Goal: Information Seeking & Learning: Find specific fact

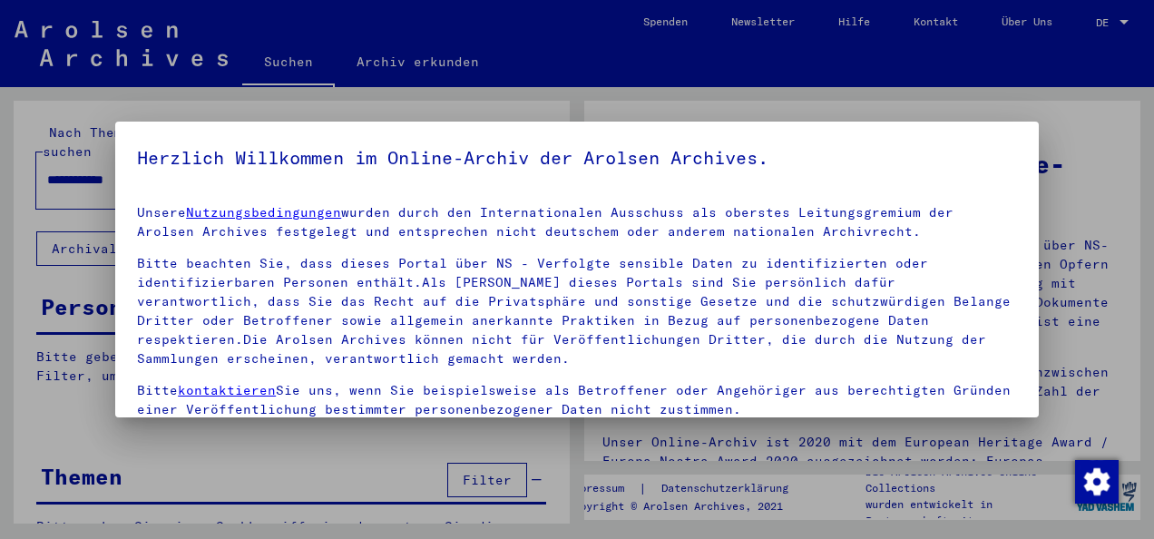
scroll to position [143, 0]
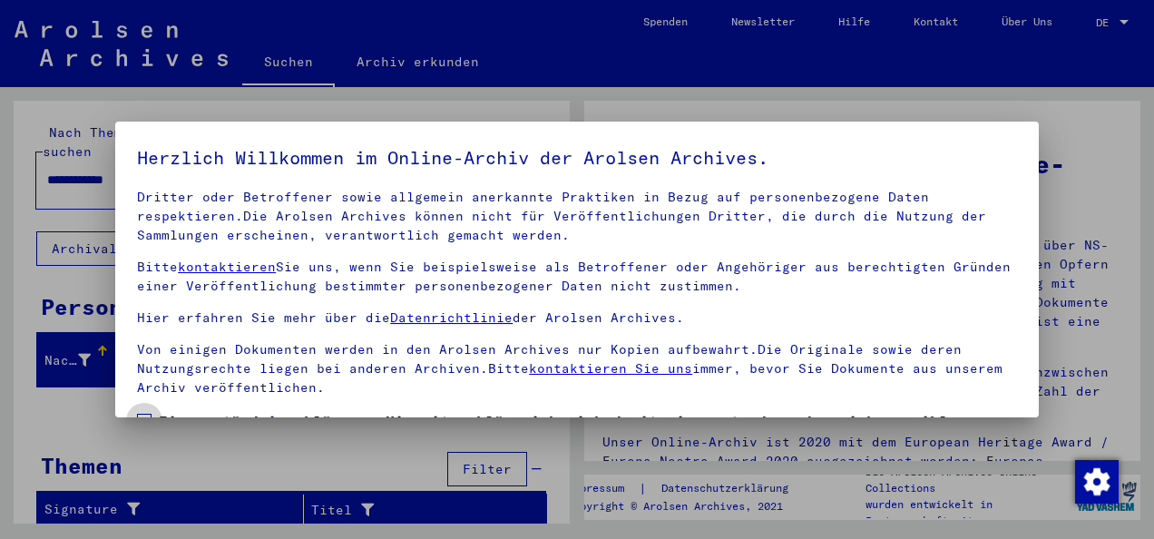
click at [269, 410] on span "Einverständniserklärung: Hiermit erkläre ich mich damit einverstanden, dass ich…" at bounding box center [588, 453] width 858 height 87
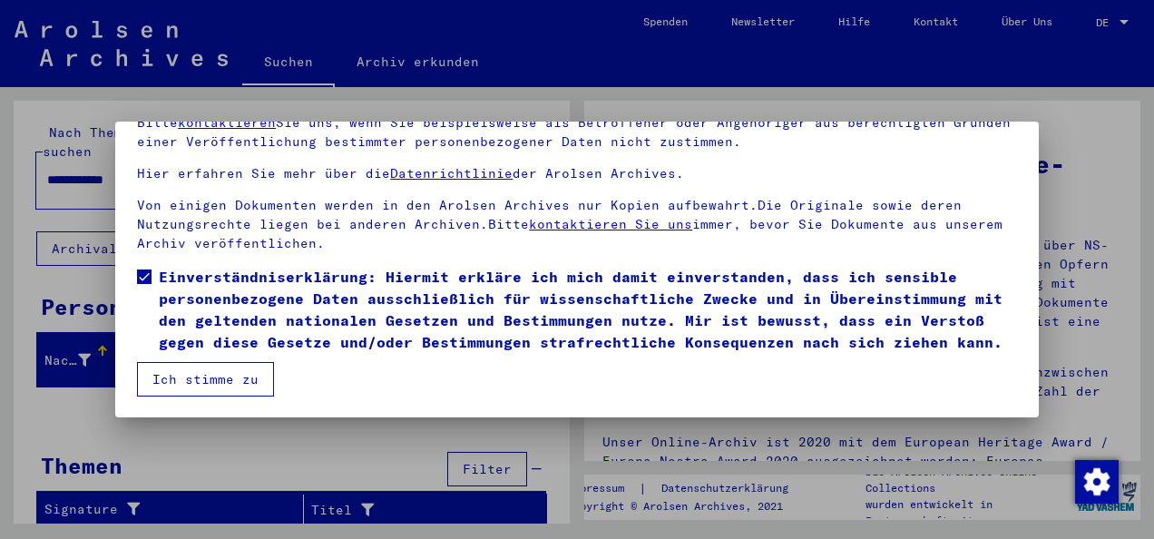
click at [205, 377] on button "Ich stimme zu" at bounding box center [205, 379] width 137 height 34
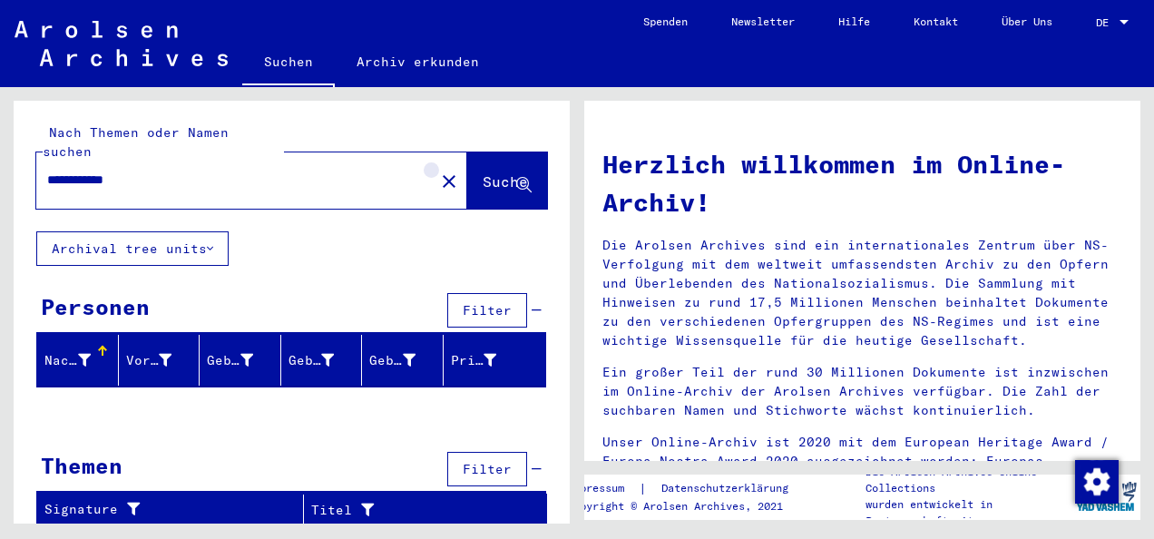
click at [438, 171] on mat-icon "close" at bounding box center [449, 182] width 22 height 22
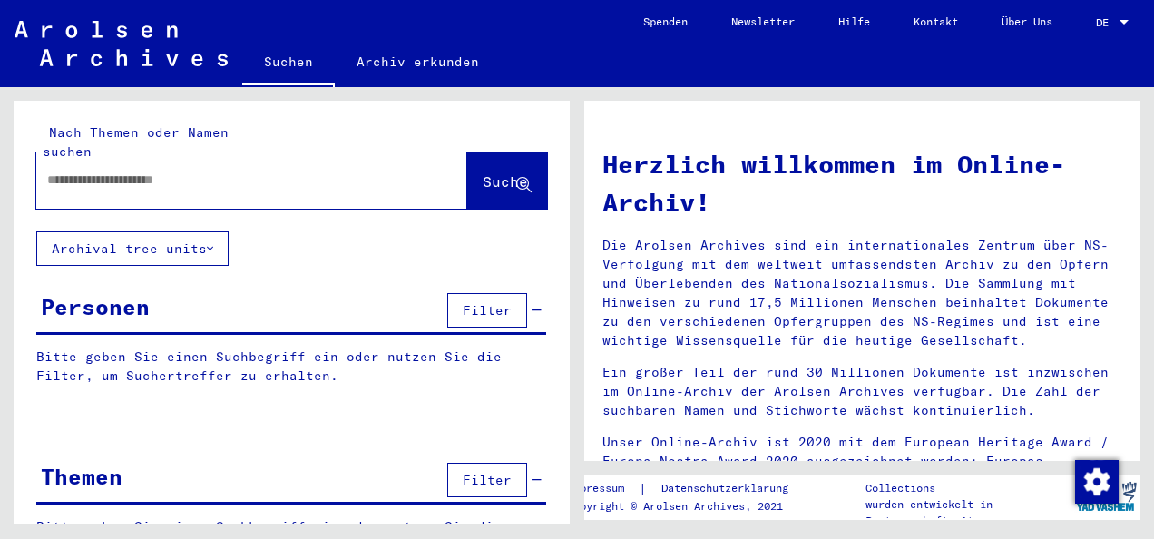
click at [192, 232] on button "Archival tree units" at bounding box center [132, 248] width 192 height 34
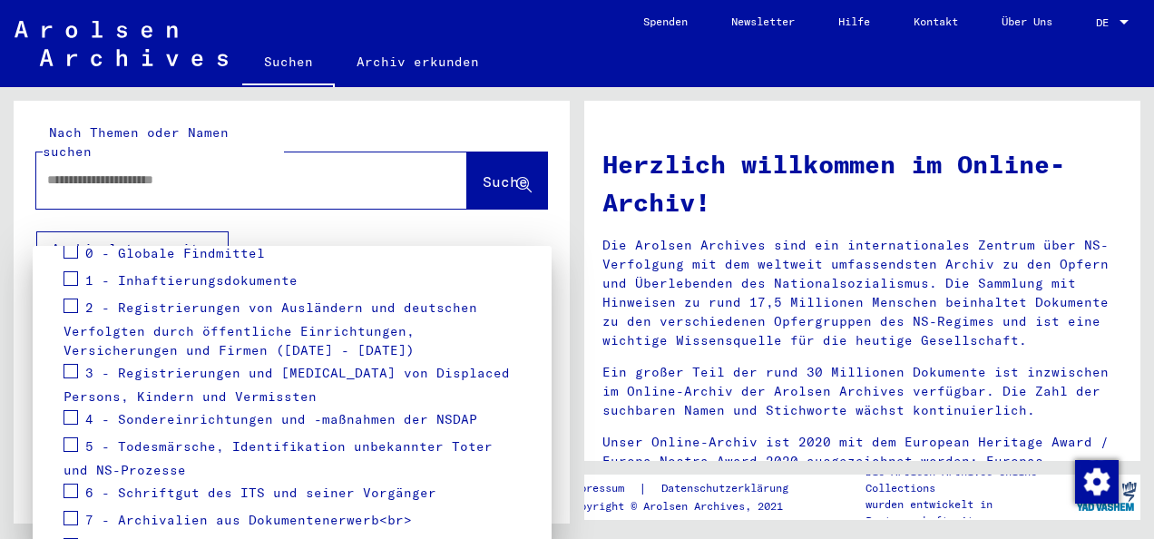
scroll to position [253, 0]
click at [132, 381] on div "3 - Registrierungen und [MEDICAL_DATA] von Displaced Persons, Kindern und Vermi…" at bounding box center [292, 385] width 457 height 46
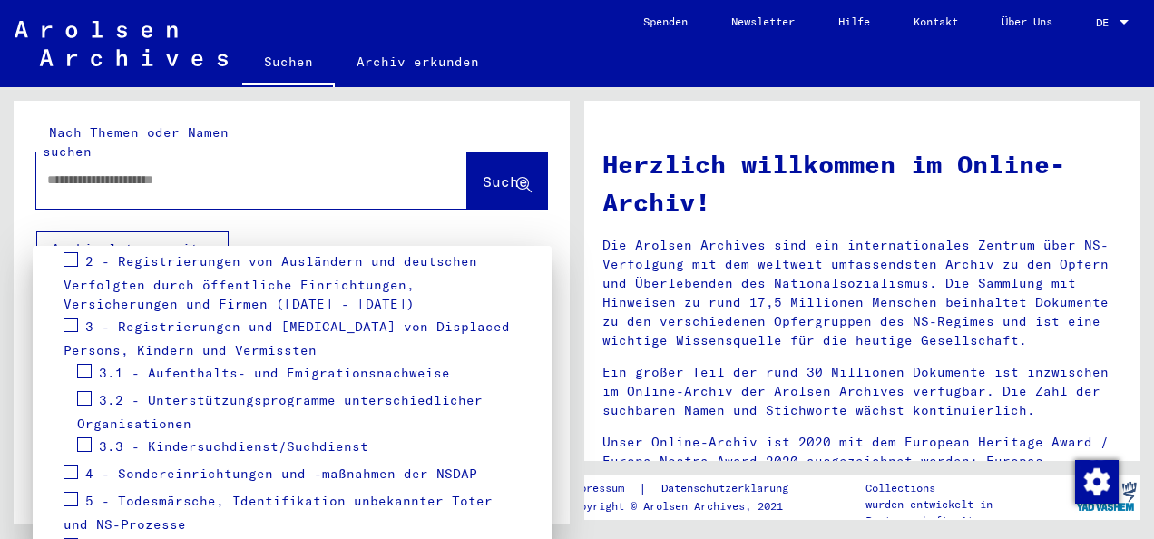
scroll to position [296, 0]
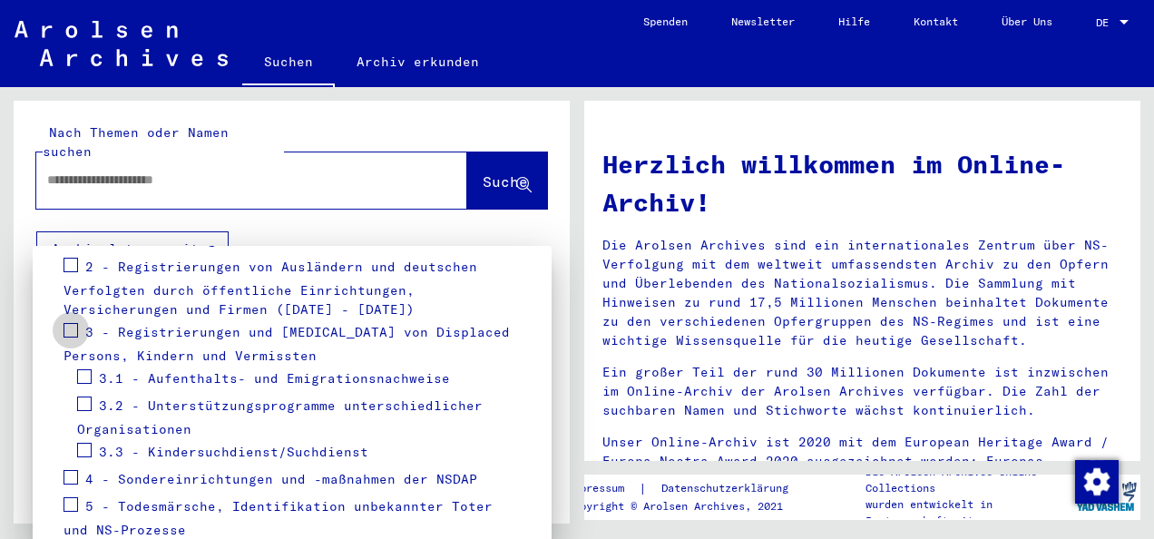
click at [75, 331] on span at bounding box center [71, 330] width 15 height 15
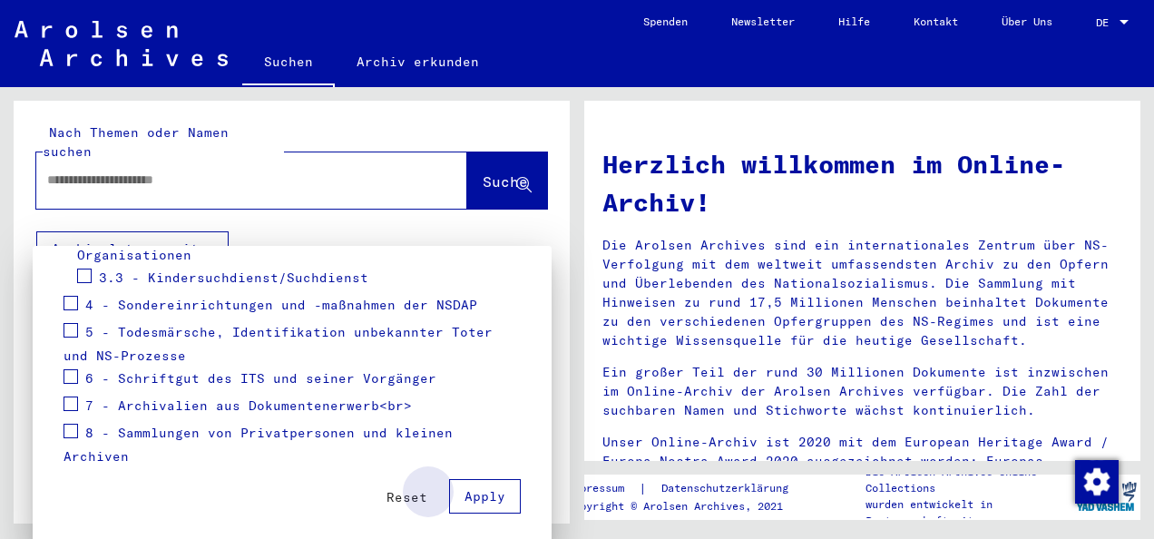
click at [470, 499] on span "Apply" at bounding box center [484, 496] width 41 height 16
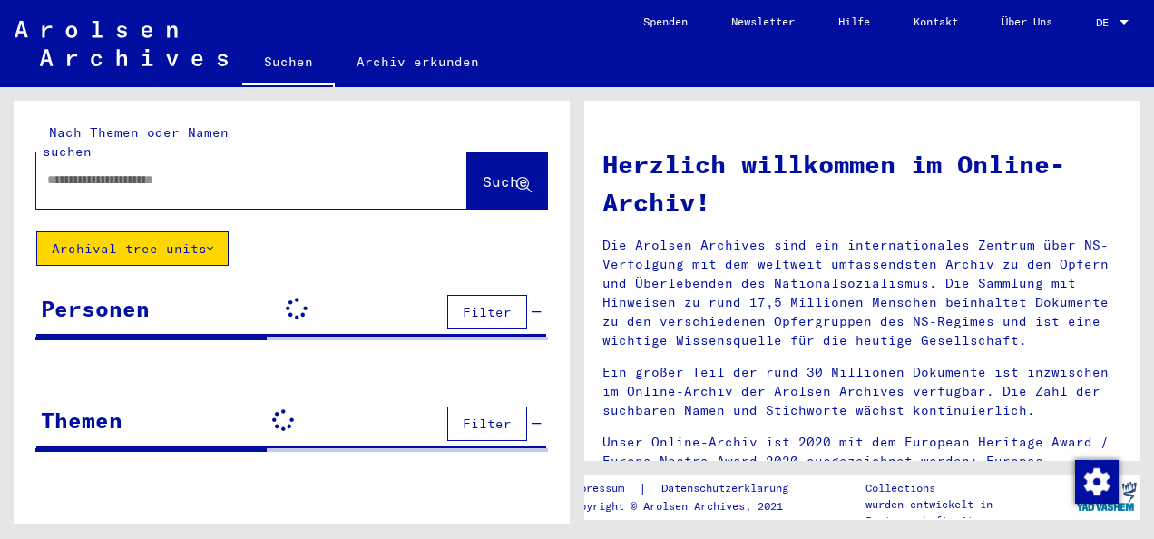
click at [470, 499] on div "Nach Themen oder Namen suchen Suche Archival tree units Personen Filter Signatu…" at bounding box center [292, 319] width 556 height 436
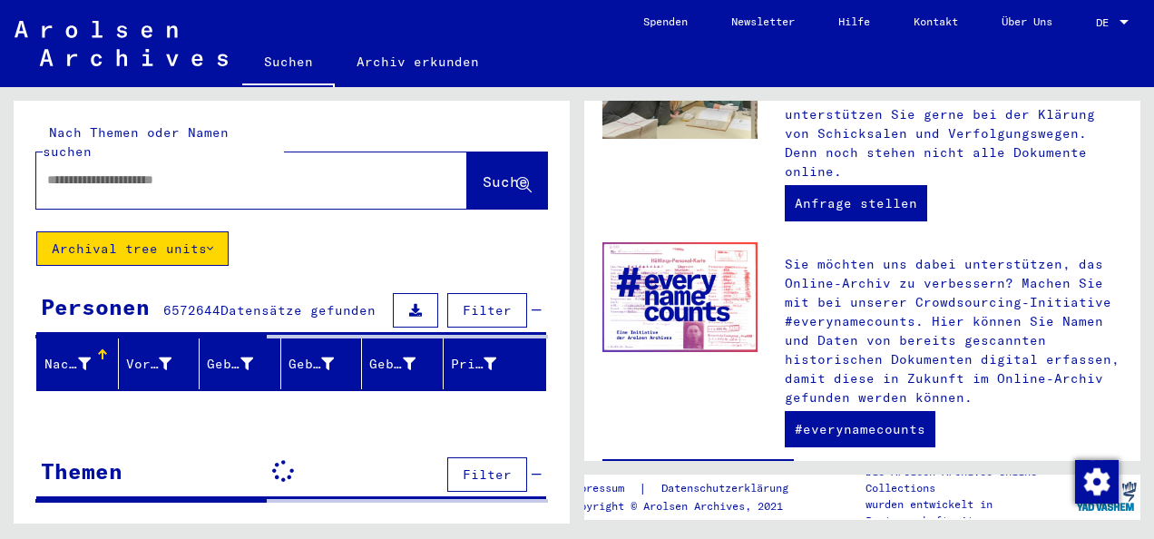
scroll to position [816, 0]
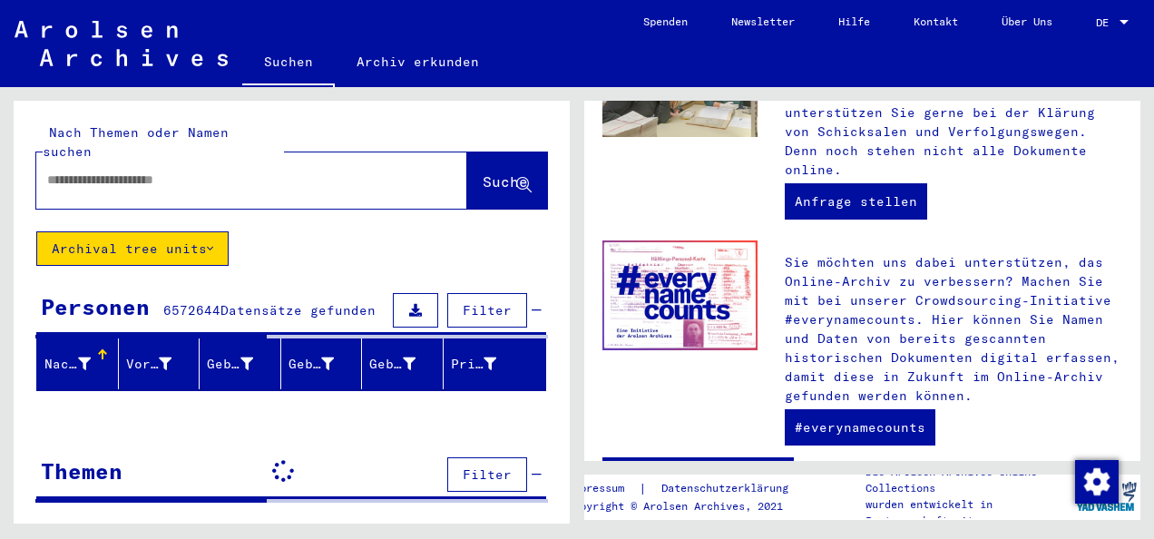
click at [228, 187] on div at bounding box center [251, 180] width 431 height 56
click at [216, 171] on input "text" at bounding box center [230, 180] width 366 height 19
type input "**********"
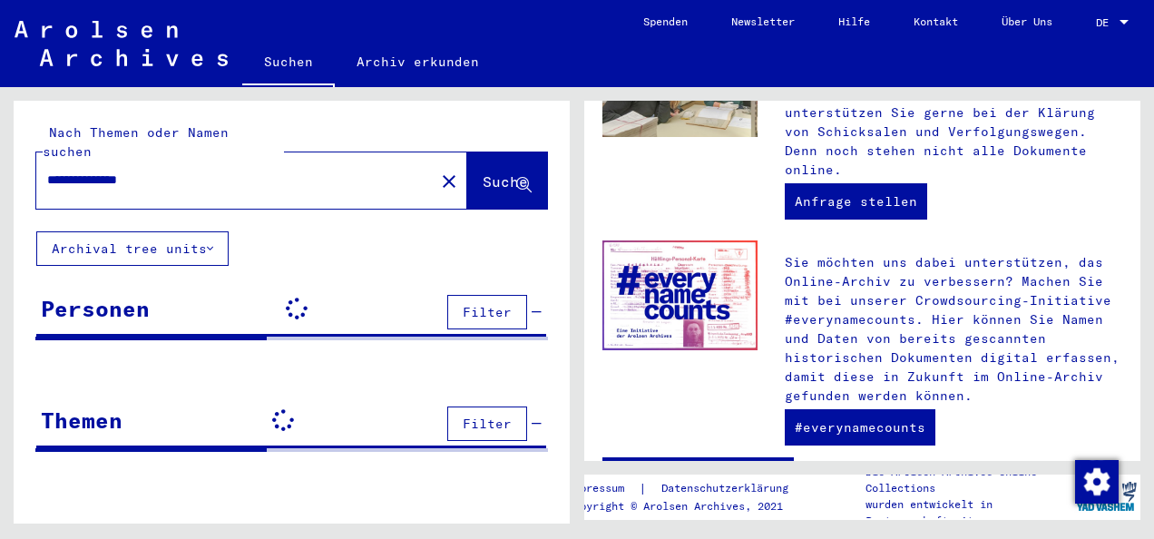
click at [216, 171] on input "**********" at bounding box center [230, 180] width 366 height 19
click at [367, 171] on input "**********" at bounding box center [230, 180] width 366 height 19
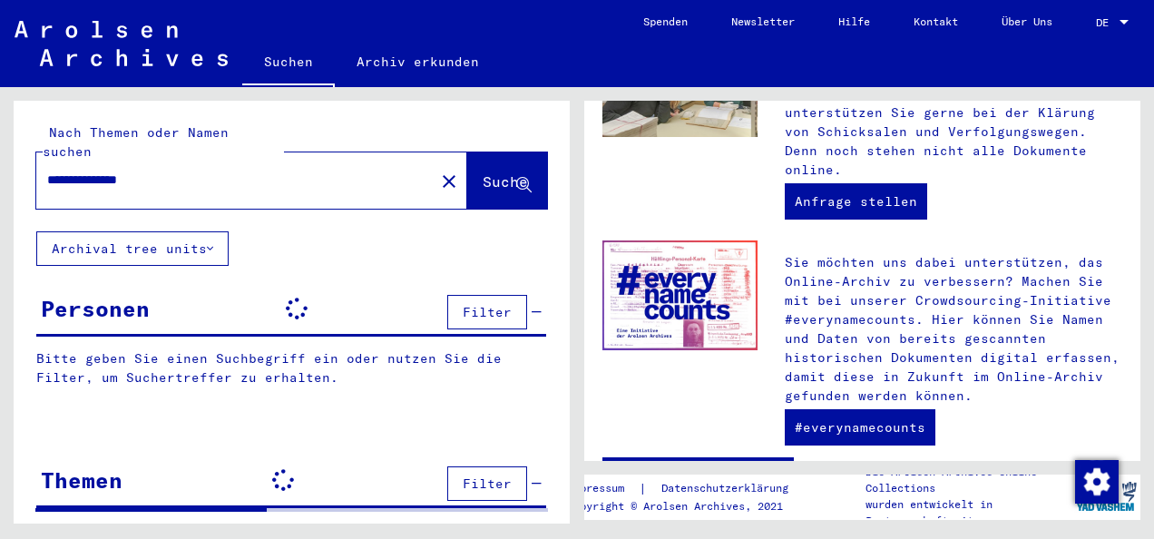
click at [367, 171] on input "**********" at bounding box center [230, 180] width 366 height 19
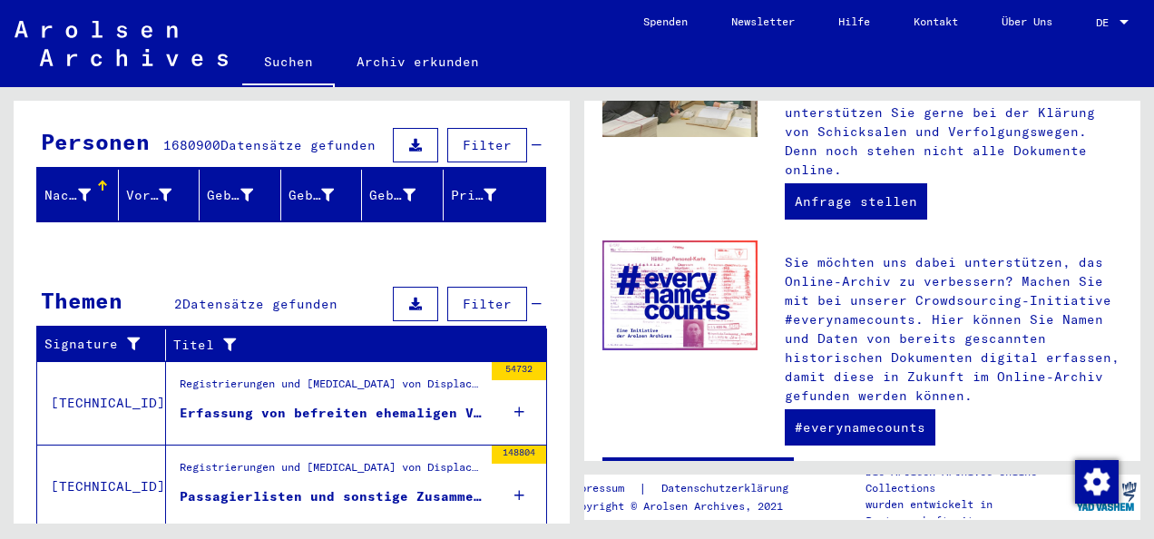
scroll to position [200, 0]
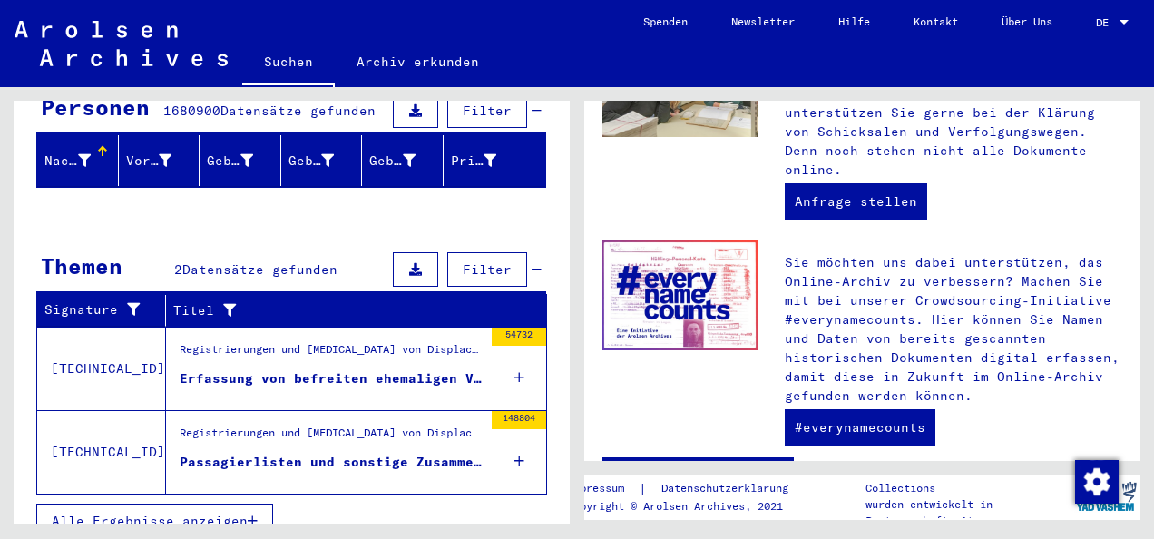
click at [375, 341] on div "Registrierungen und [MEDICAL_DATA] von Displaced Persons, Kindern und Vermisste…" at bounding box center [331, 353] width 303 height 25
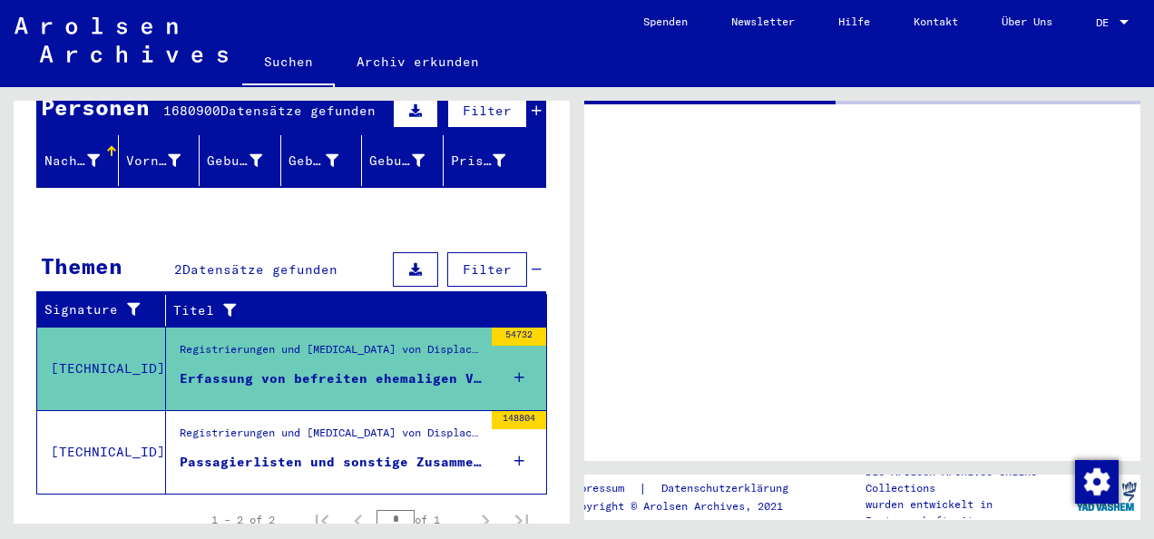
scroll to position [198, 0]
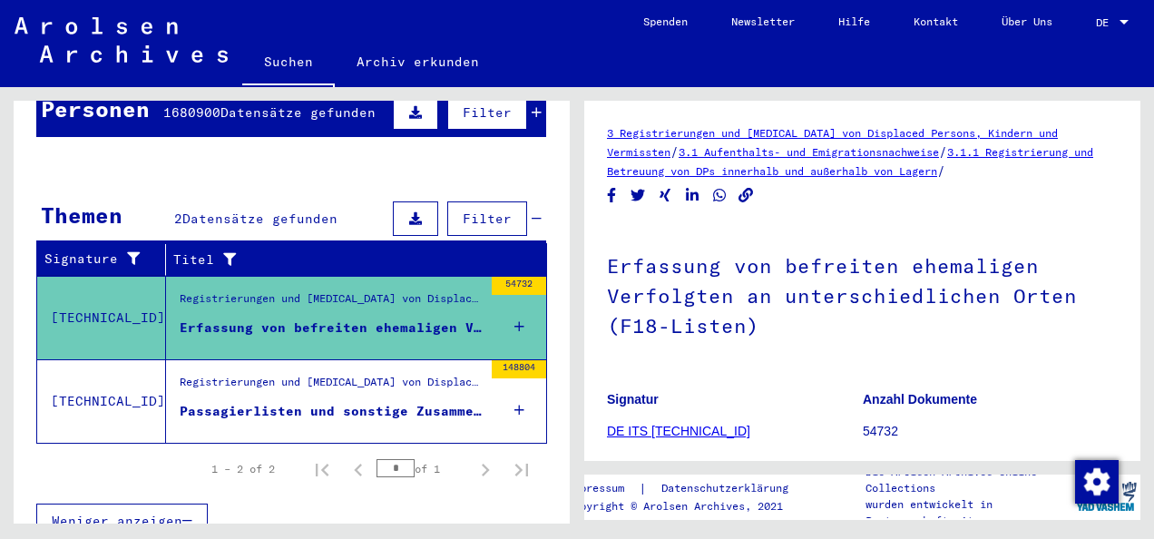
click at [376, 374] on div "Registrierungen und [MEDICAL_DATA] von Displaced Persons, Kindern und Vermisste…" at bounding box center [331, 386] width 303 height 25
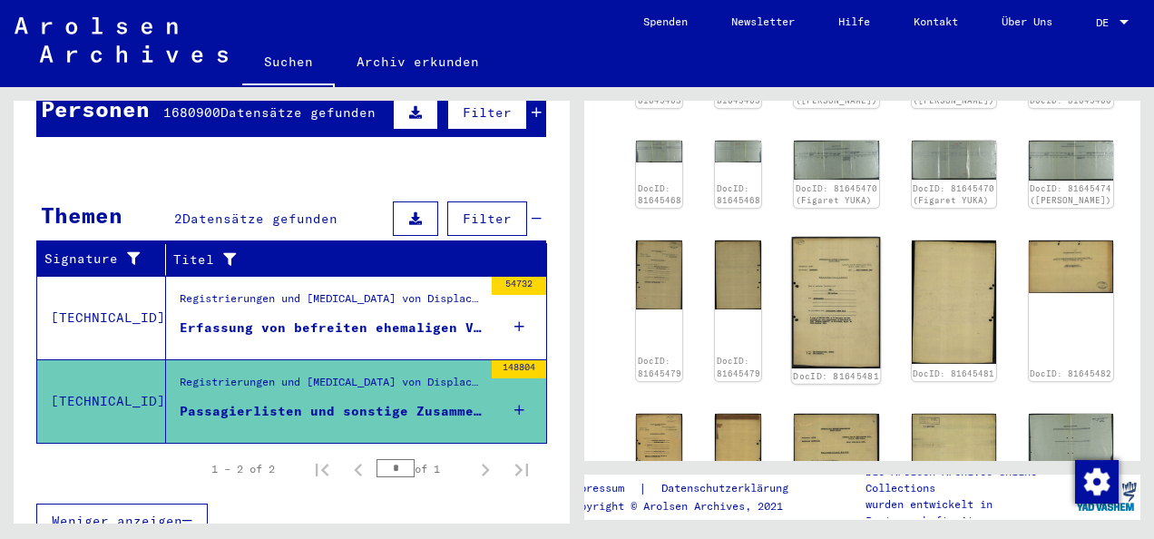
scroll to position [888, 0]
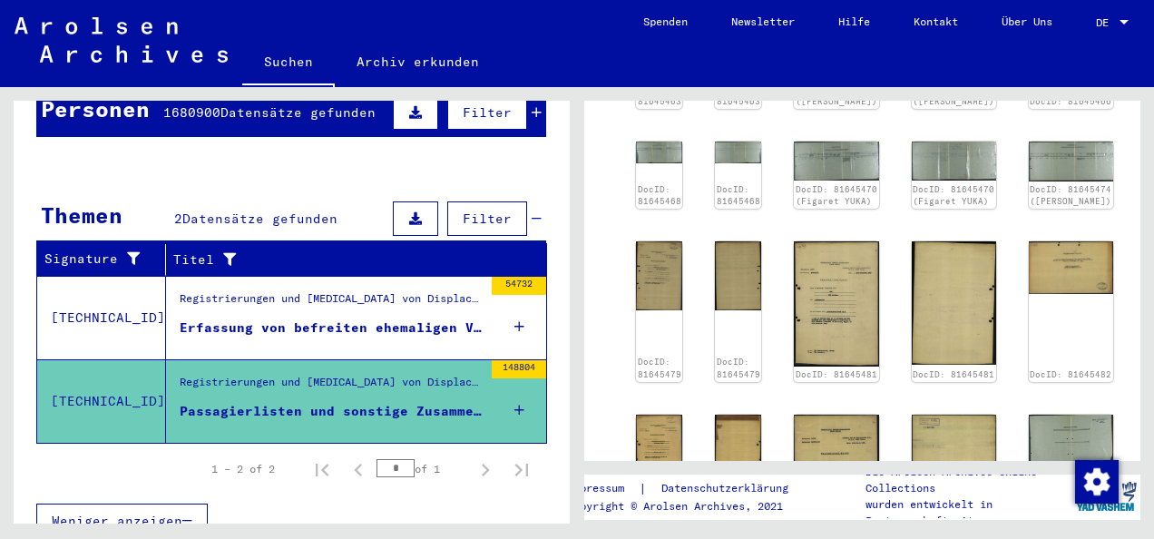
click at [514, 388] on icon at bounding box center [519, 410] width 10 height 64
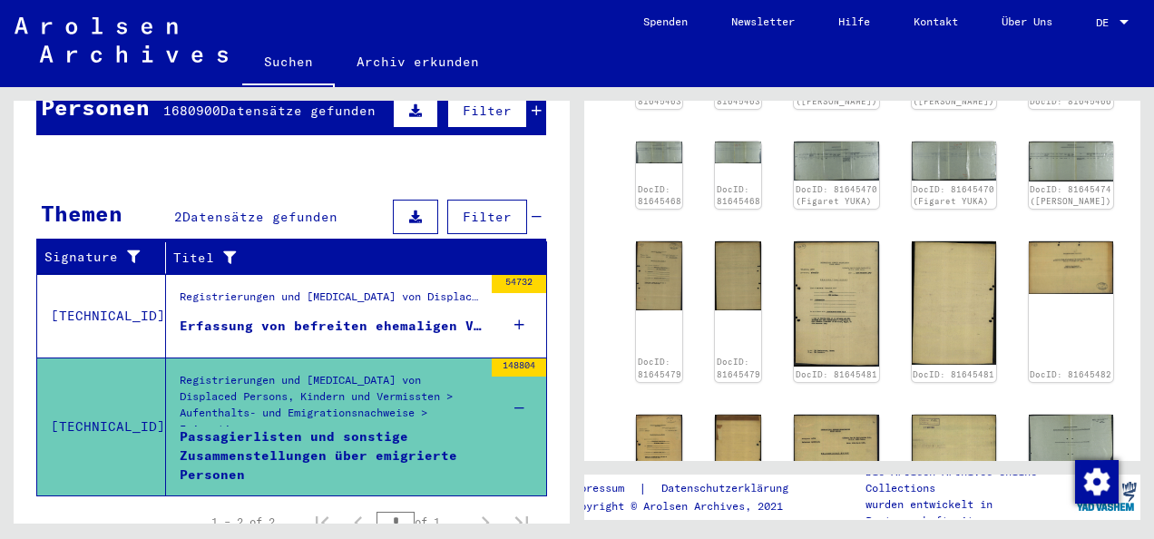
click at [514, 388] on icon at bounding box center [519, 408] width 10 height 64
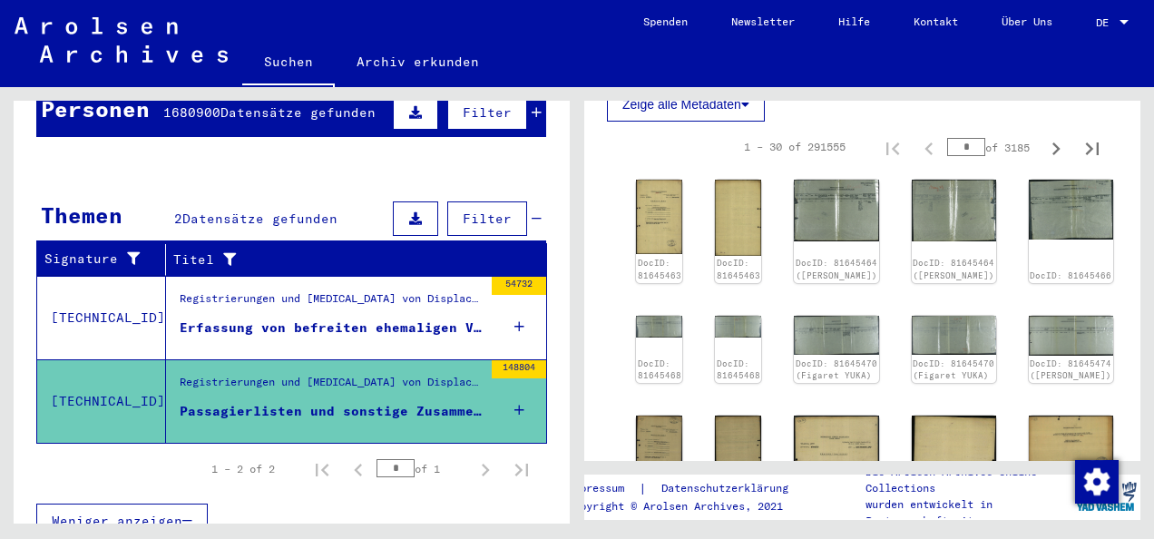
scroll to position [715, 0]
click at [1043, 154] on icon "Next page" at bounding box center [1055, 147] width 25 height 25
type input "*"
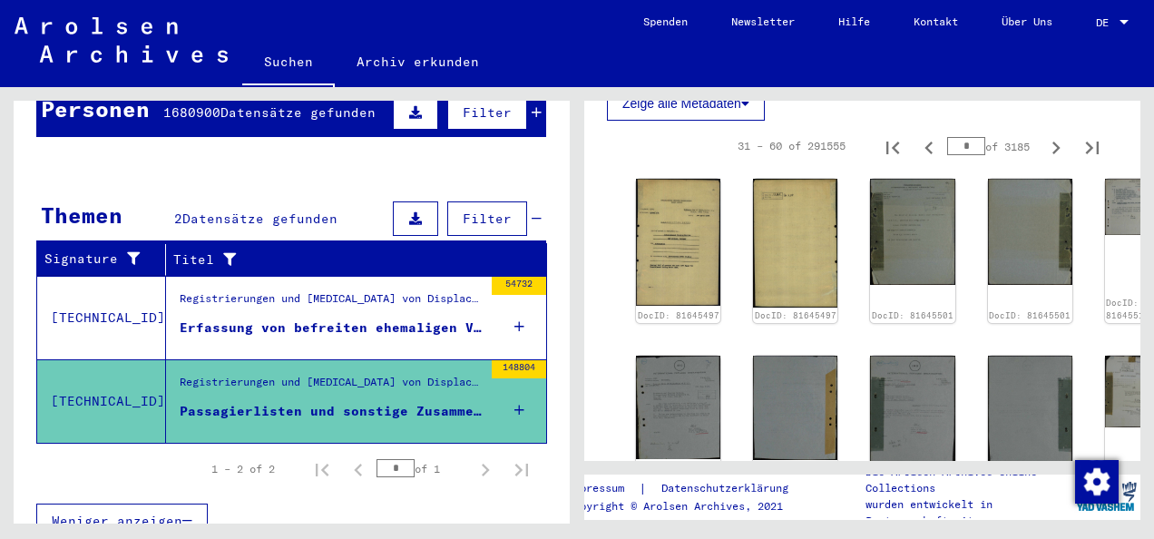
click at [663, 225] on img at bounding box center [678, 241] width 89 height 133
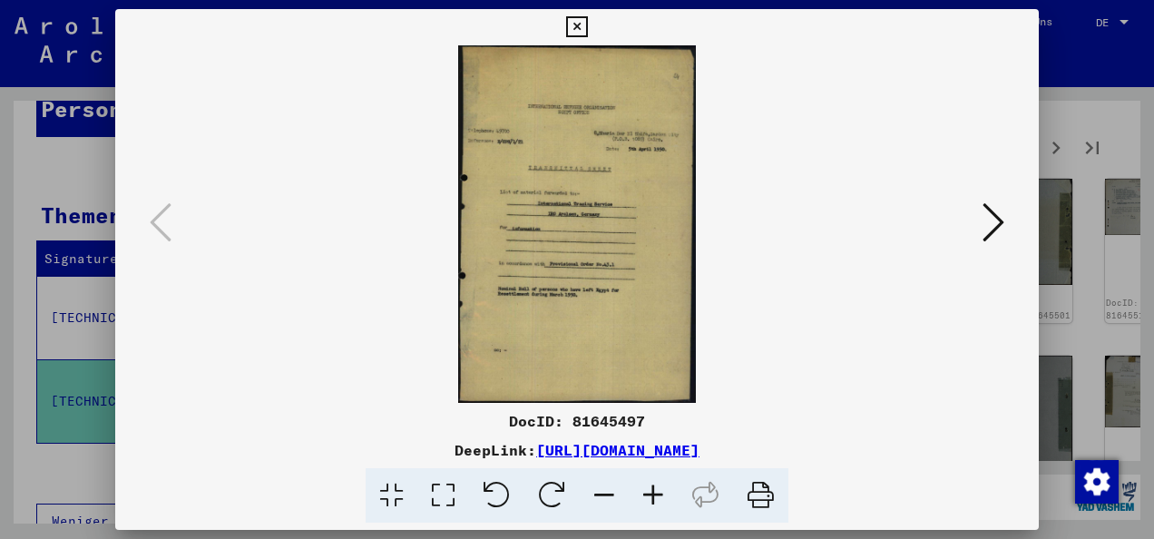
click at [575, 19] on icon at bounding box center [576, 27] width 21 height 22
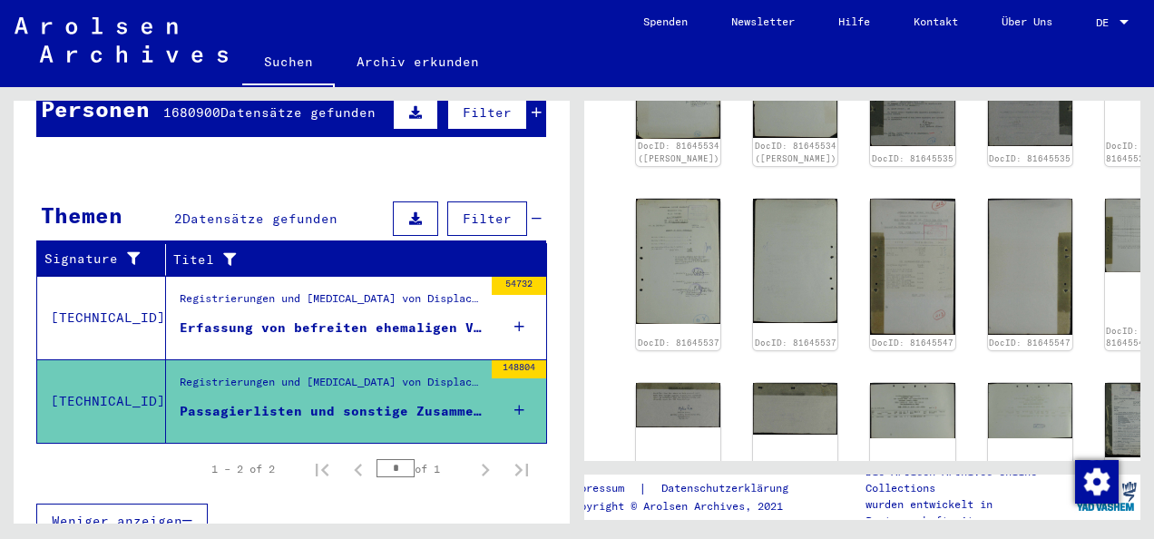
scroll to position [1218, 0]
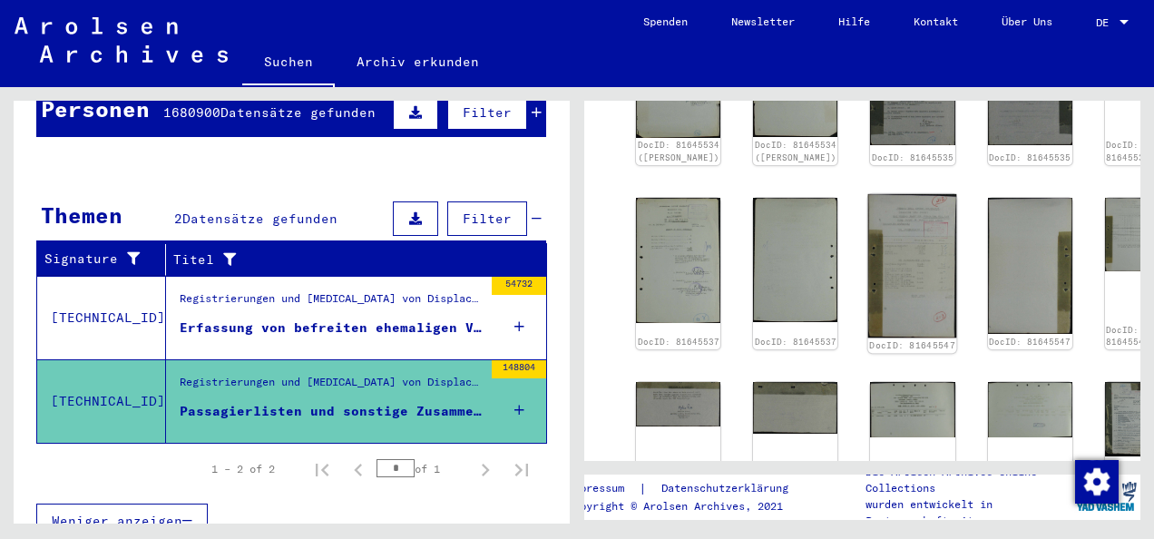
click at [868, 194] on img at bounding box center [912, 265] width 89 height 143
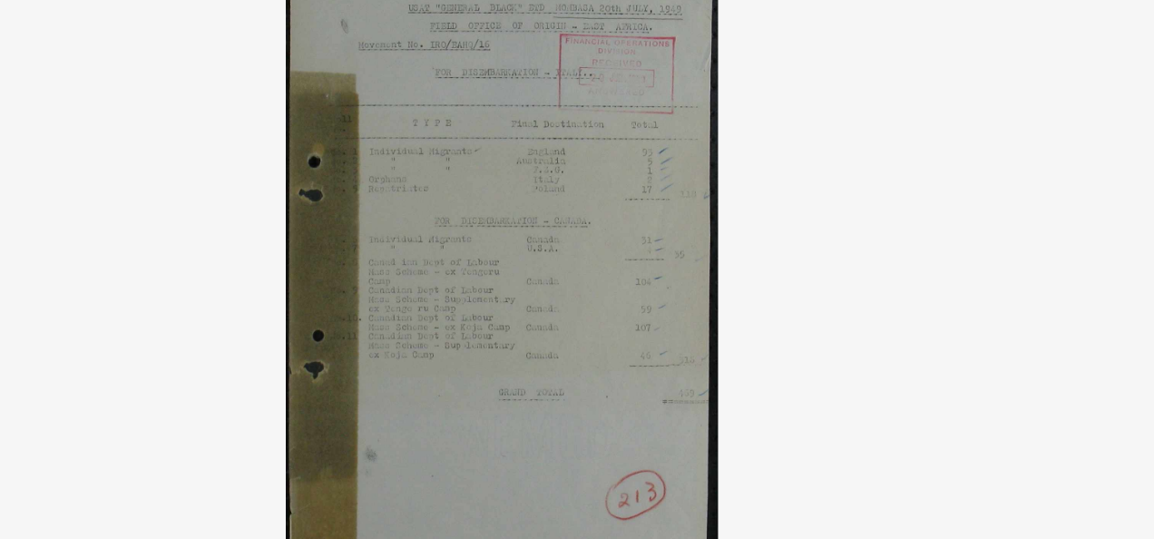
scroll to position [0, 0]
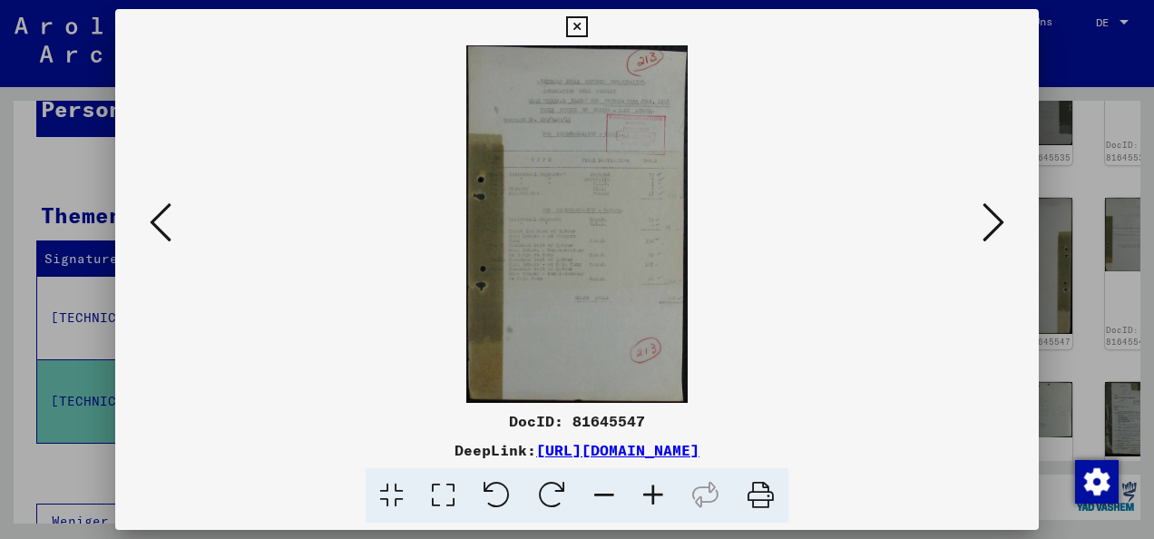
click at [573, 13] on button at bounding box center [577, 27] width 32 height 36
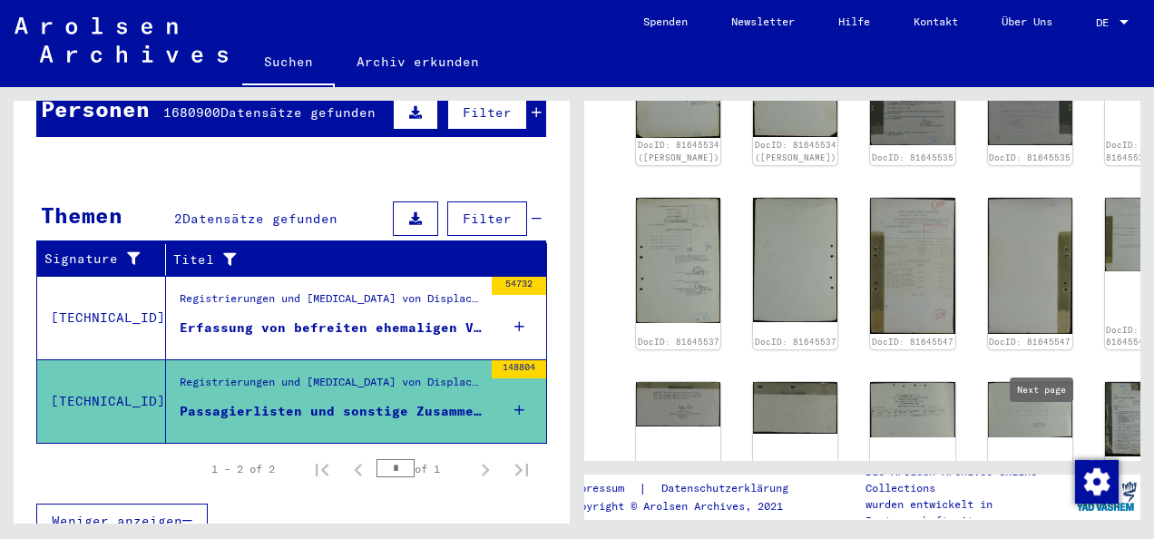
click at [1043, 505] on icon "Next page" at bounding box center [1055, 517] width 25 height 25
type input "*"
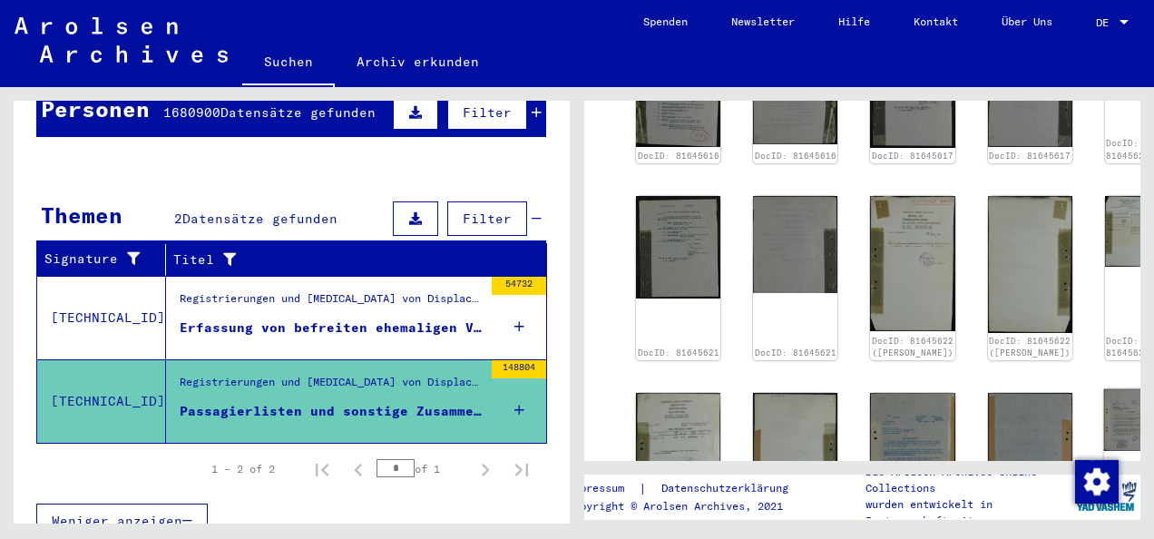
scroll to position [983, 0]
